Goal: Task Accomplishment & Management: Manage account settings

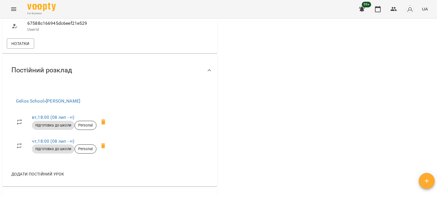
scroll to position [342, 0]
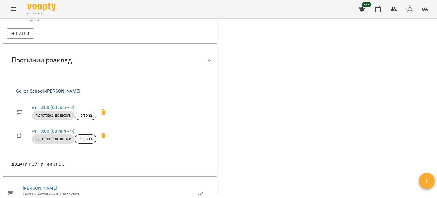
drag, startPoint x: 88, startPoint y: 107, endPoint x: 49, endPoint y: 108, distance: 38.4
click at [49, 95] on span "Gelios School » [PERSON_NAME]" at bounding box center [63, 91] width 94 height 7
copy link "[PERSON_NAME]"
click at [120, 40] on div "Нотатки" at bounding box center [110, 33] width 208 height 13
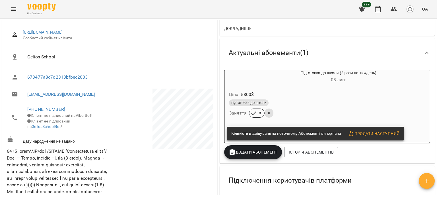
scroll to position [0, 0]
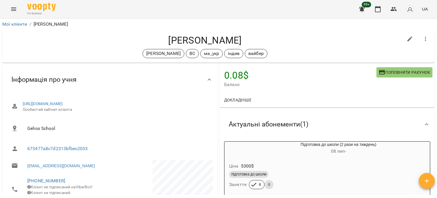
click at [9, 27] on div "Мої клієнти / [PERSON_NAME]" at bounding box center [218, 24] width 435 height 9
click at [10, 24] on link "Мої клієнти" at bounding box center [14, 23] width 25 height 5
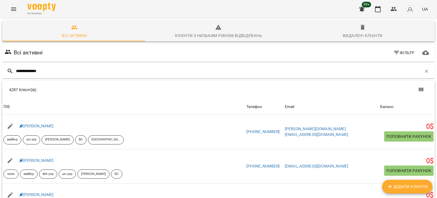
type input "**********"
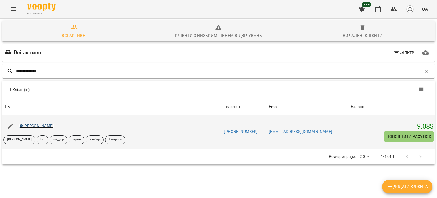
click at [46, 125] on link "[PERSON_NAME]" at bounding box center [36, 126] width 34 height 5
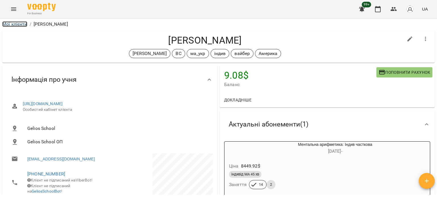
click at [18, 21] on li "Мої клієнти" at bounding box center [14, 24] width 25 height 7
click at [20, 22] on link "Мої клієнти" at bounding box center [14, 23] width 25 height 5
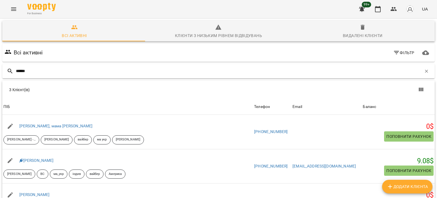
type input "******"
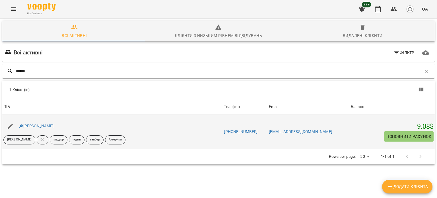
click at [42, 123] on div "[PERSON_NAME]" at bounding box center [36, 126] width 37 height 8
click at [42, 125] on link "[PERSON_NAME]" at bounding box center [36, 126] width 34 height 5
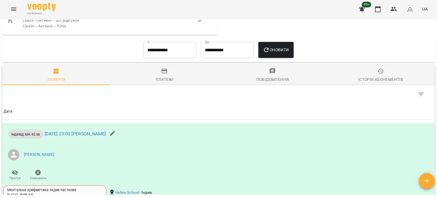
scroll to position [400, 0]
